Goal: Obtain resource: Download file/media

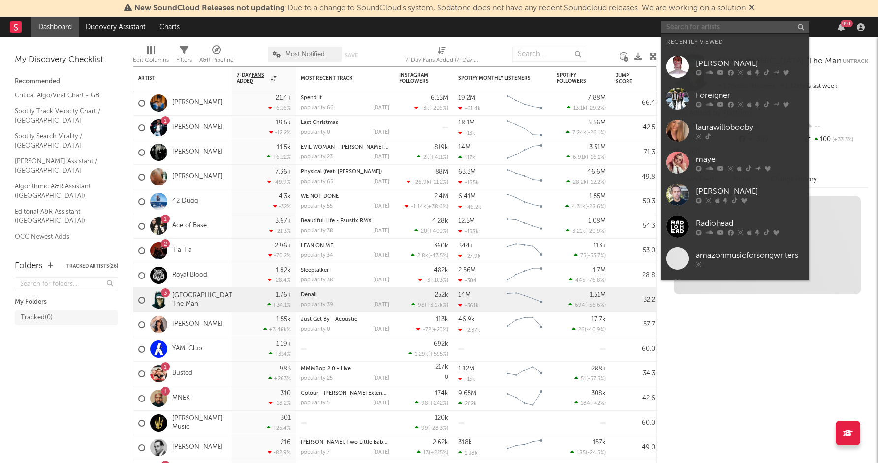
click at [714, 28] on input "text" at bounding box center [735, 27] width 148 height 12
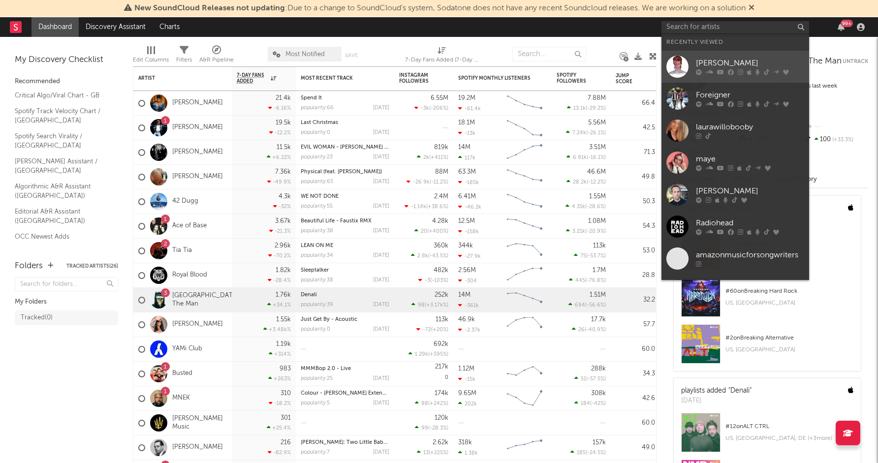
click at [706, 74] on icon at bounding box center [709, 72] width 7 height 6
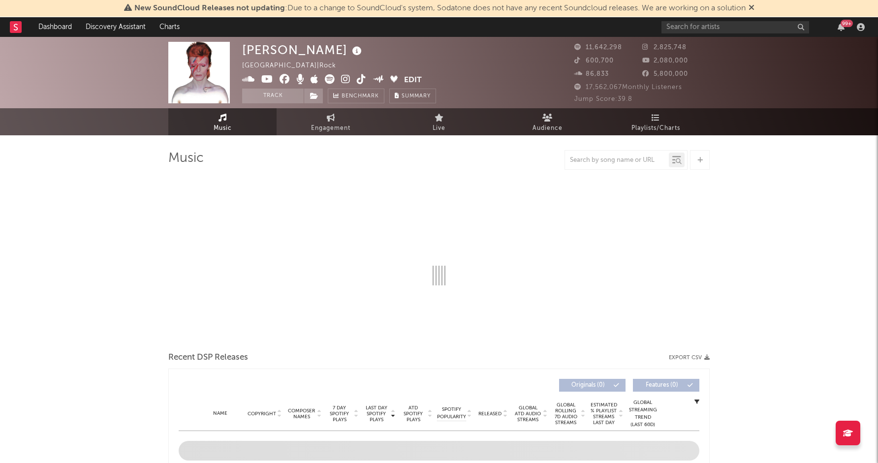
click at [630, 155] on div at bounding box center [617, 160] width 104 height 12
select select "6m"
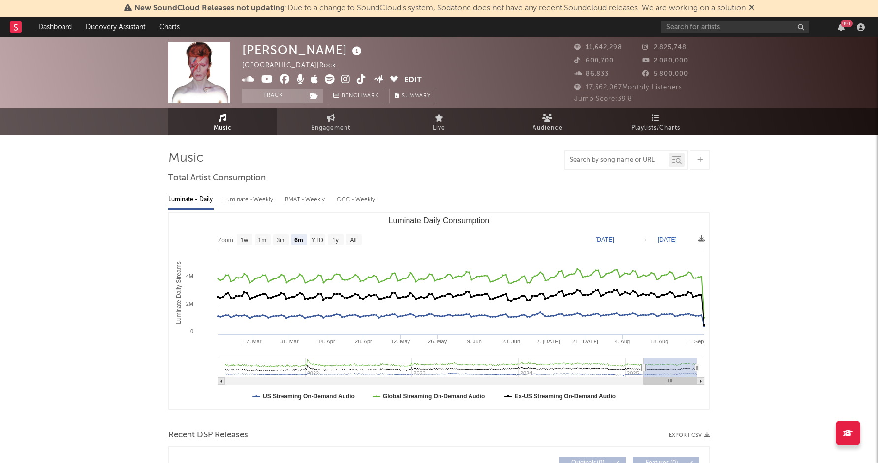
click at [614, 162] on input "text" at bounding box center [617, 160] width 104 height 8
type input "modern love"
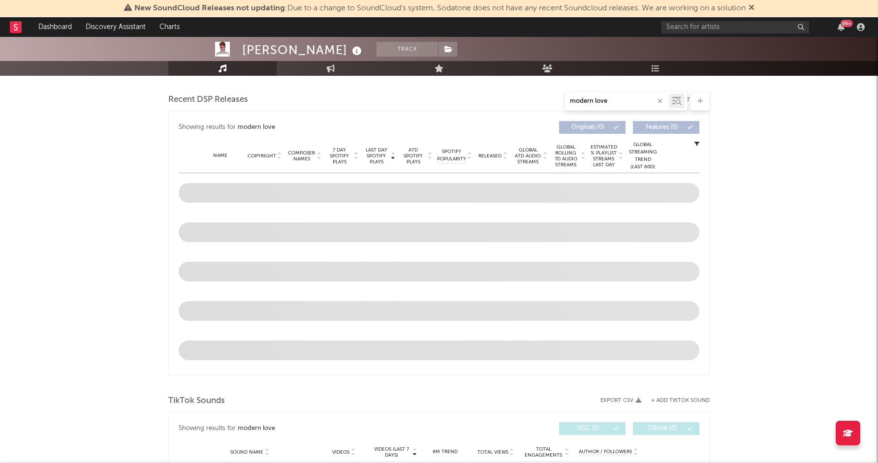
scroll to position [496, 0]
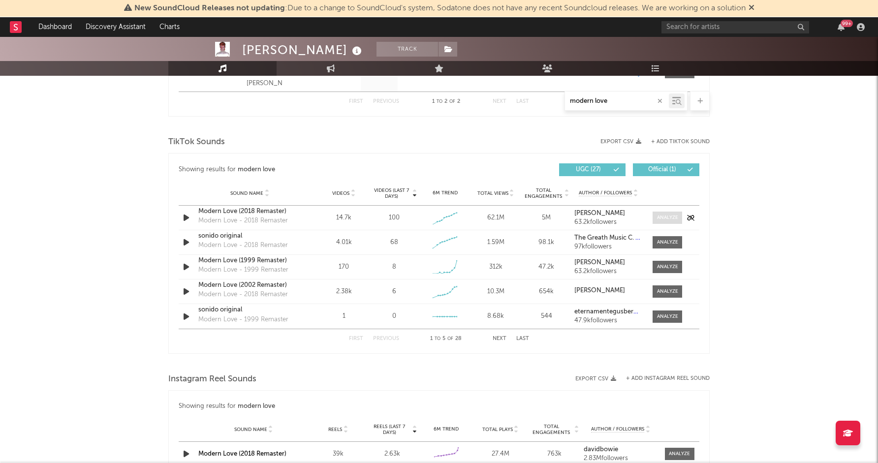
click at [668, 216] on div at bounding box center [667, 217] width 21 height 7
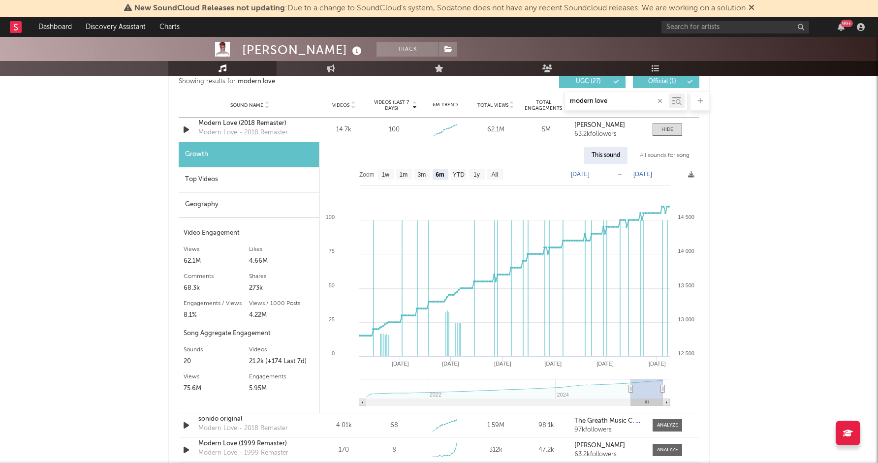
scroll to position [586, 0]
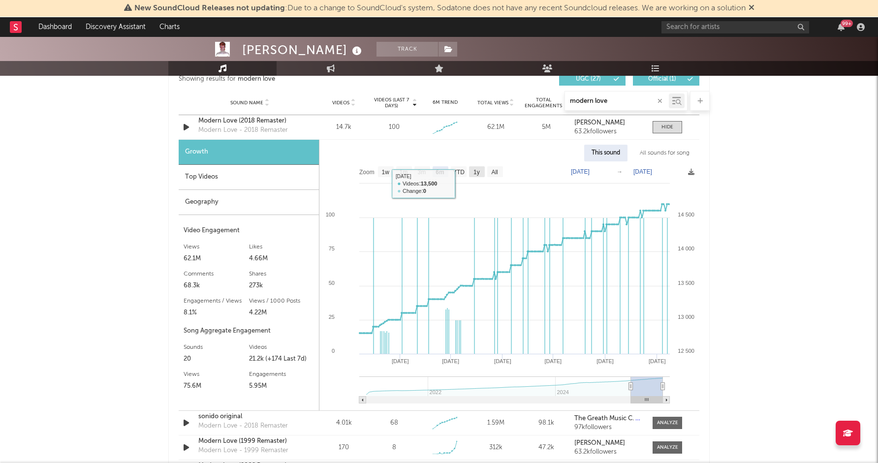
click at [477, 175] on text "1y" at bounding box center [476, 172] width 6 height 7
select select "1y"
type input "[DATE]"
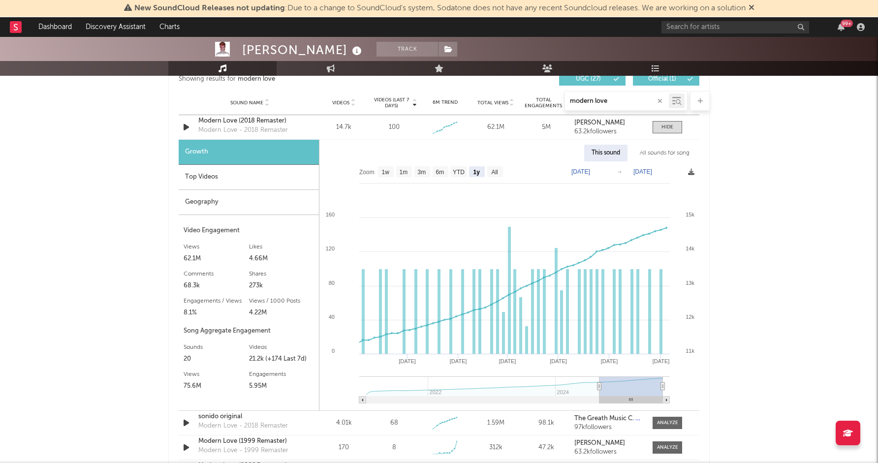
click at [694, 175] on icon at bounding box center [691, 172] width 6 height 6
click at [648, 190] on span "Download as CSV" at bounding box center [647, 186] width 98 height 17
click at [692, 170] on icon at bounding box center [691, 172] width 6 height 6
click at [817, 313] on div "[PERSON_NAME] Track [GEOGRAPHIC_DATA] | Rock Edit Track Benchmark Summary 11,64…" at bounding box center [439, 348] width 878 height 1796
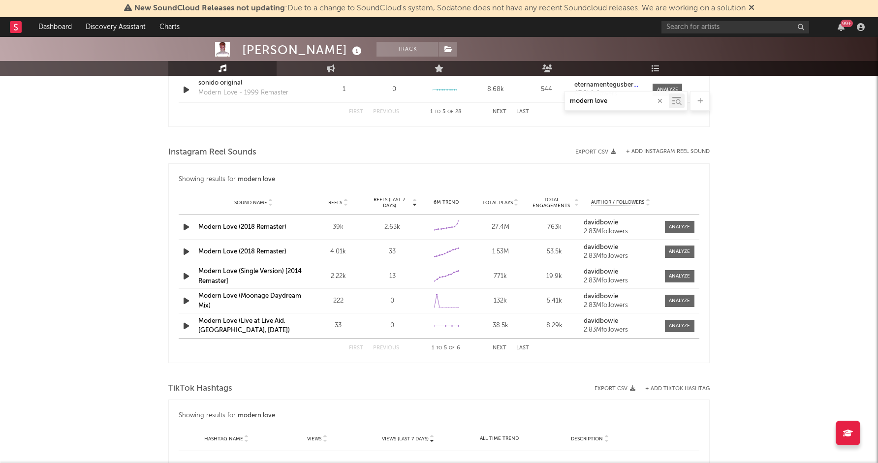
scroll to position [993, 0]
click at [684, 223] on span at bounding box center [680, 228] width 30 height 12
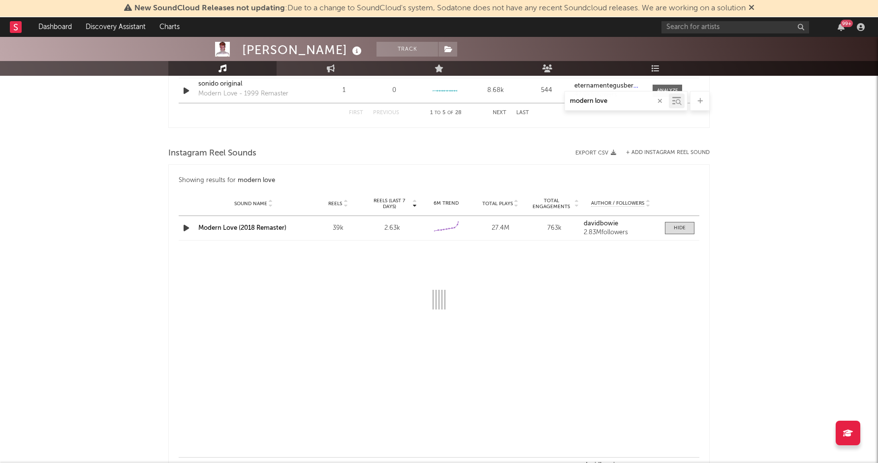
select select "6m"
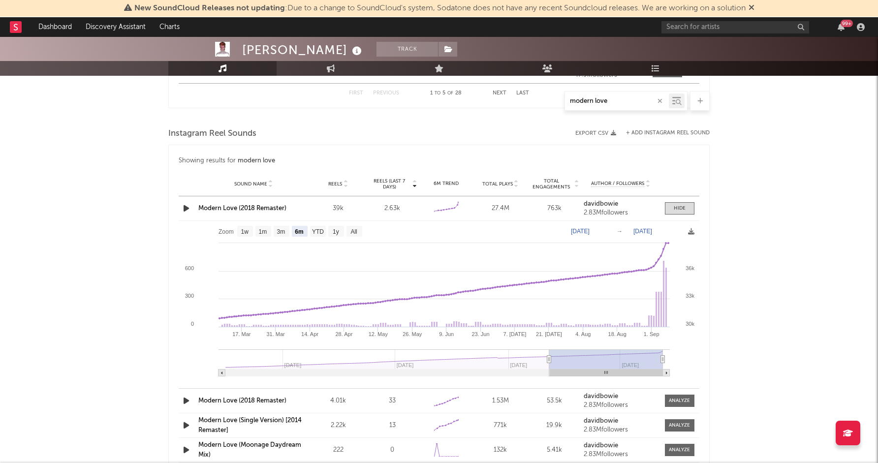
scroll to position [1018, 0]
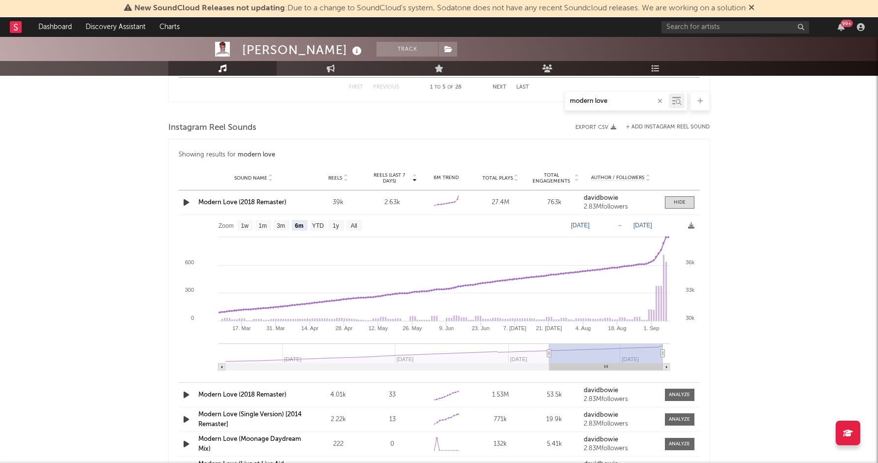
click at [696, 229] on rect at bounding box center [439, 296] width 521 height 162
click at [691, 228] on icon at bounding box center [691, 225] width 6 height 6
click at [692, 228] on icon at bounding box center [691, 225] width 6 height 6
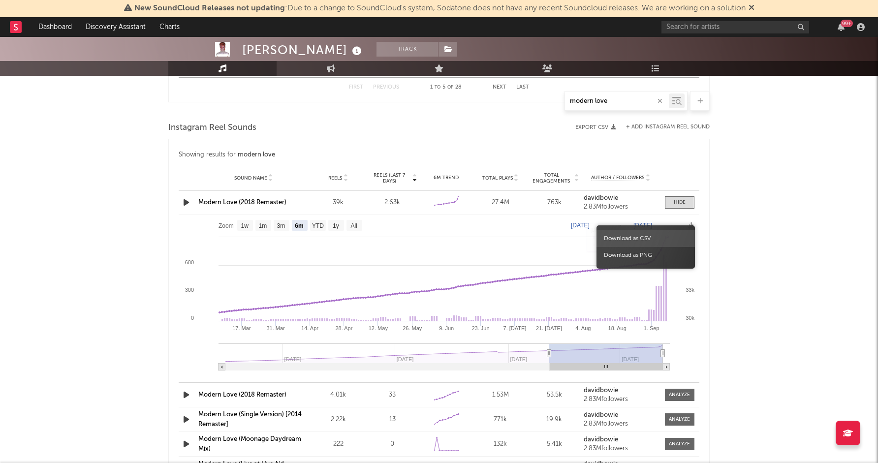
click at [643, 246] on span "Download as CSV" at bounding box center [645, 238] width 98 height 17
